Goal: Information Seeking & Learning: Learn about a topic

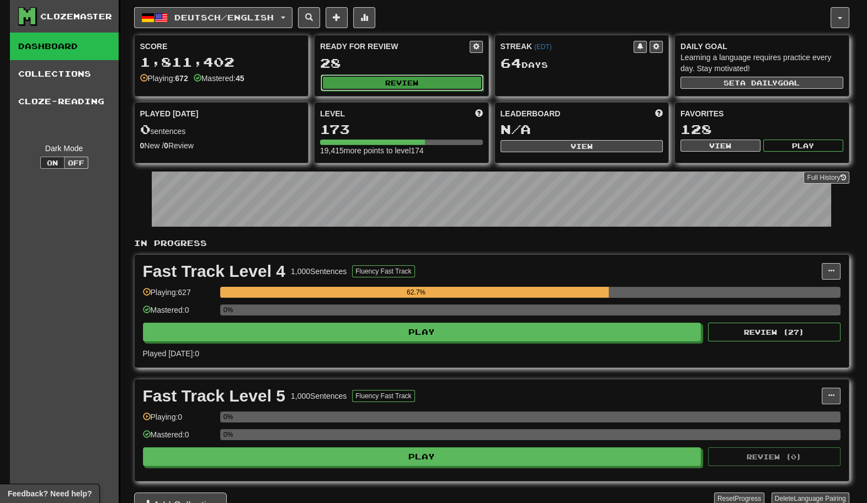
click at [350, 81] on button "Review" at bounding box center [402, 83] width 163 height 17
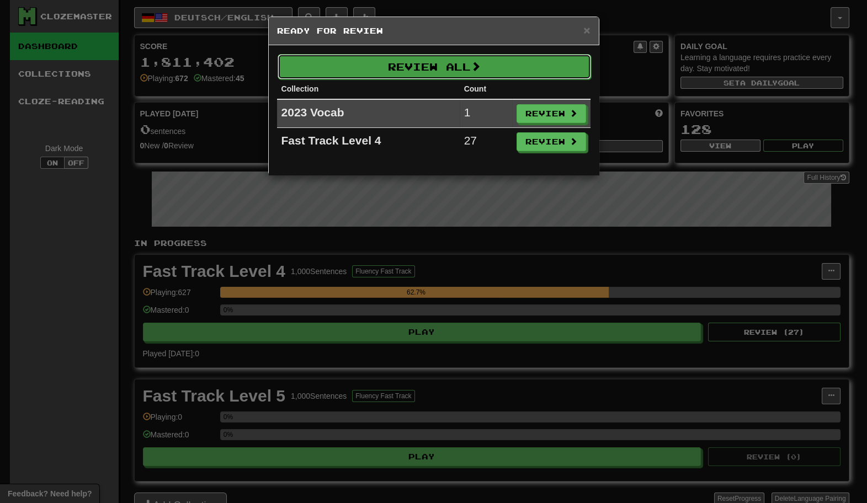
click at [372, 68] on button "Review All" at bounding box center [435, 66] width 314 height 25
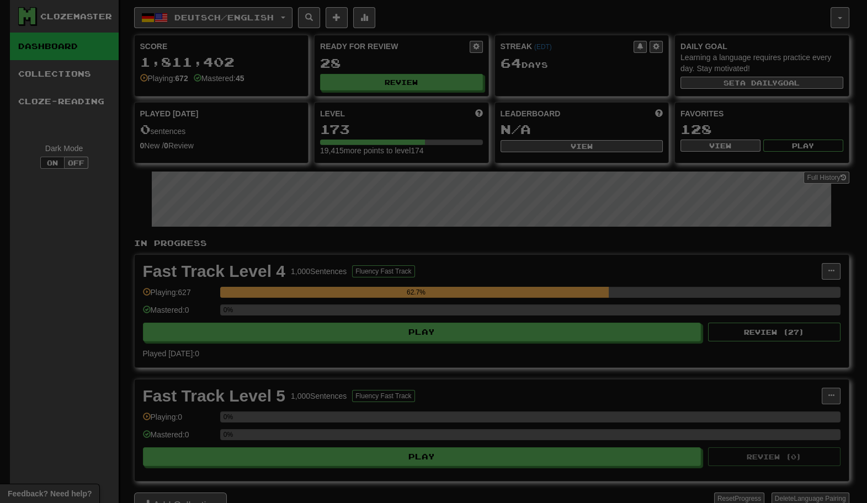
select select "********"
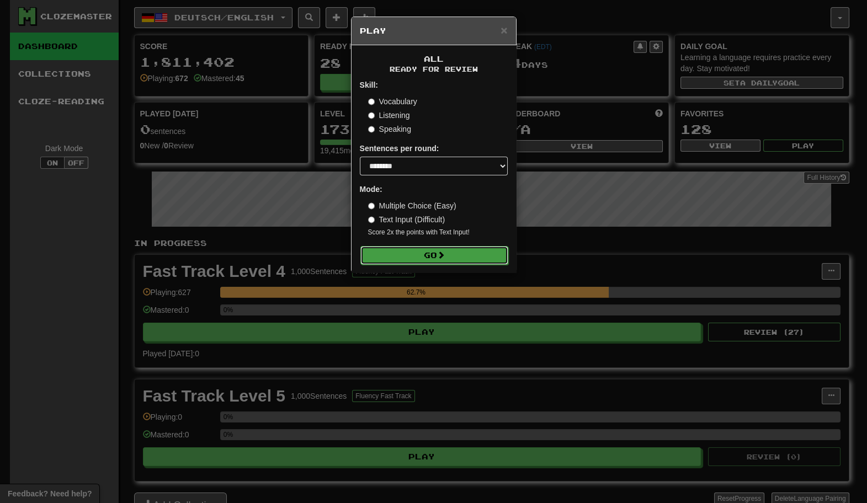
click at [404, 252] on button "Go" at bounding box center [434, 255] width 148 height 19
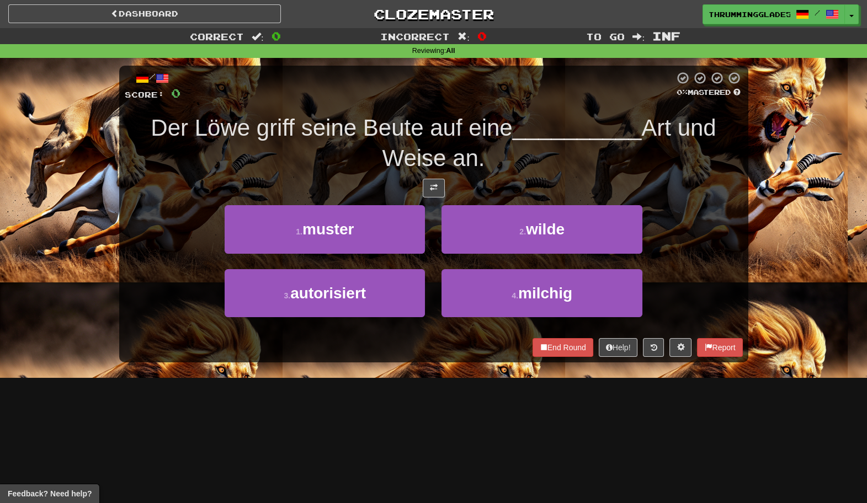
click at [433, 214] on div "2 . wilde" at bounding box center [541, 236] width 217 height 63
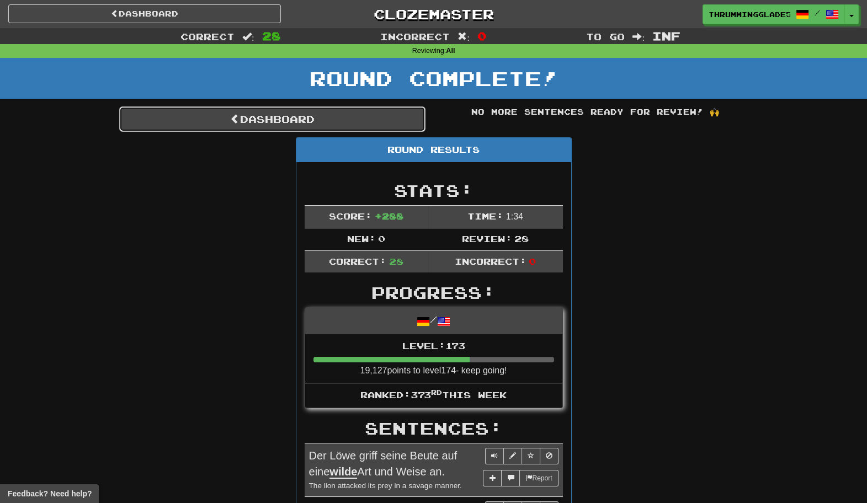
click at [364, 120] on link "Dashboard" at bounding box center [272, 119] width 306 height 25
